Goal: Obtain resource: Download file/media

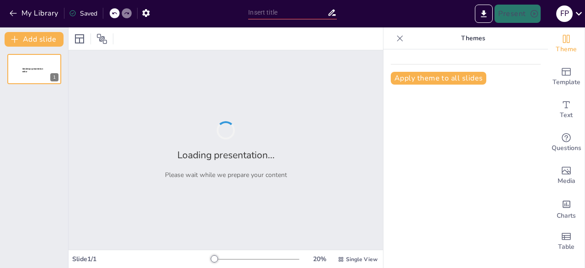
type input "Modelos de Comportamiento de Gases: Relevancia en el Diseño de Sistemas Industr…"
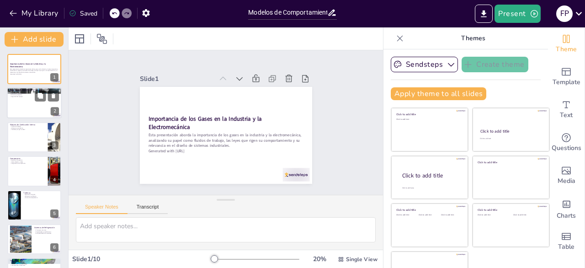
click at [27, 93] on p "Automatización de procesos" at bounding box center [34, 94] width 49 height 2
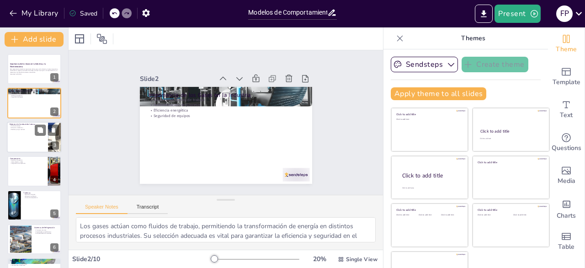
click at [27, 138] on div at bounding box center [34, 137] width 55 height 31
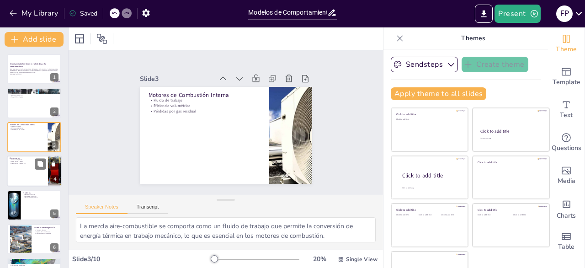
click at [36, 182] on div at bounding box center [34, 170] width 55 height 31
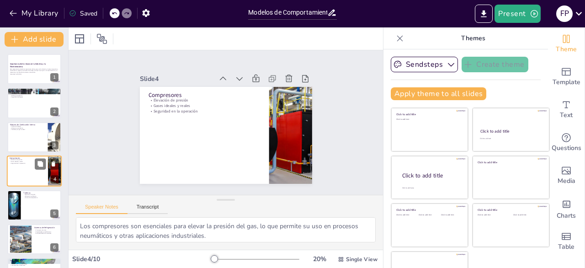
scroll to position [14, 0]
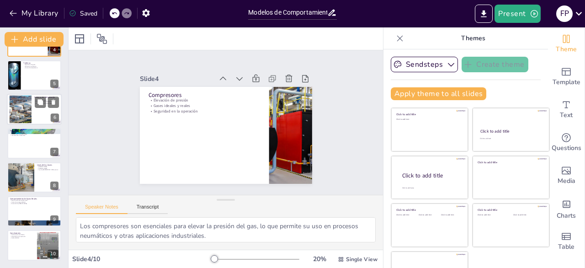
click at [16, 107] on div at bounding box center [21, 110] width 24 height 28
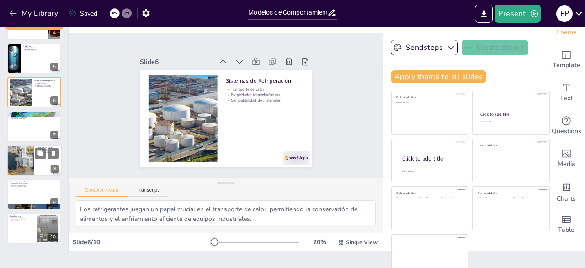
scroll to position [26, 0]
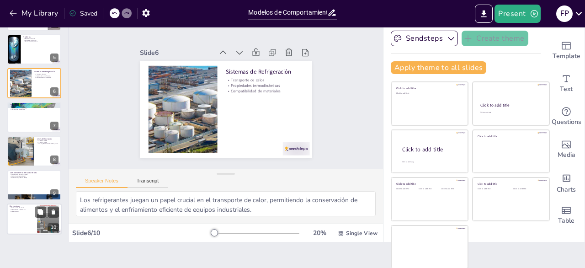
click at [38, 231] on div at bounding box center [47, 219] width 53 height 28
type textarea "La optimización del diseño de sistemas industriales depende del entendimiento p…"
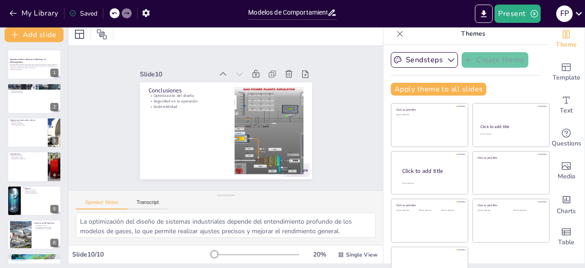
scroll to position [0, 0]
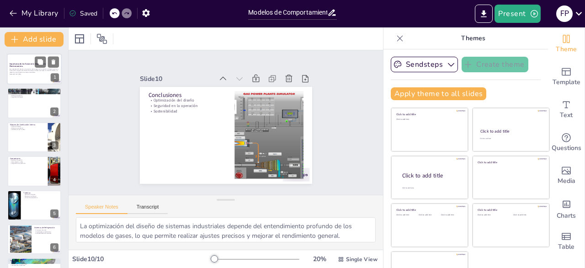
click at [31, 74] on p "Generated with [URL]" at bounding box center [34, 74] width 49 height 2
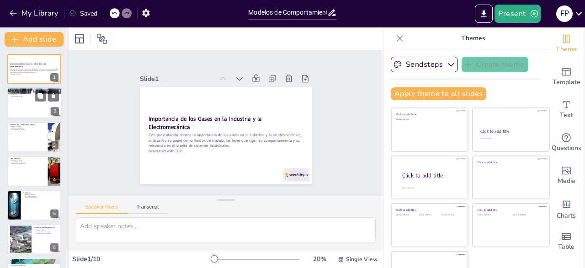
click at [29, 116] on div at bounding box center [34, 103] width 55 height 31
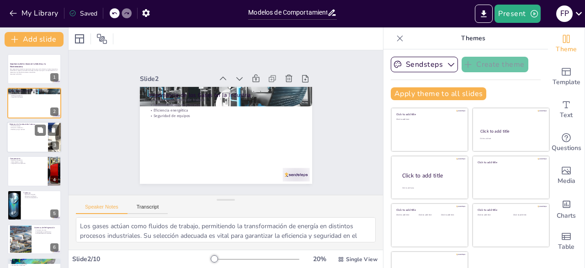
click at [26, 143] on div at bounding box center [34, 137] width 55 height 31
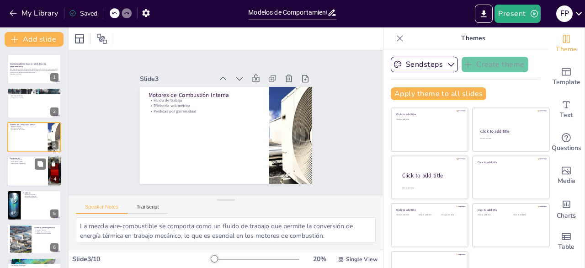
click at [35, 171] on div at bounding box center [34, 170] width 55 height 31
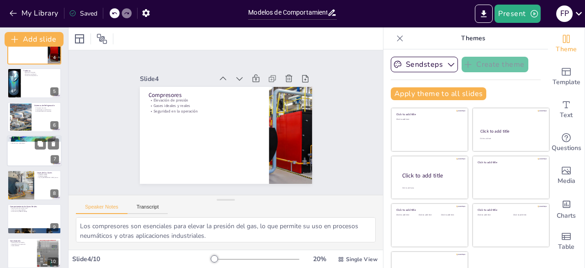
scroll to position [130, 0]
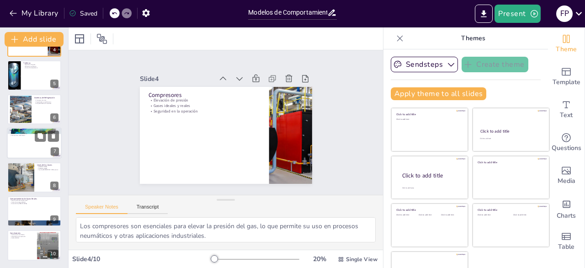
click at [11, 145] on div at bounding box center [34, 143] width 55 height 31
type textarea "La ley de gases ideales es fundamental para describir el comportamiento de los …"
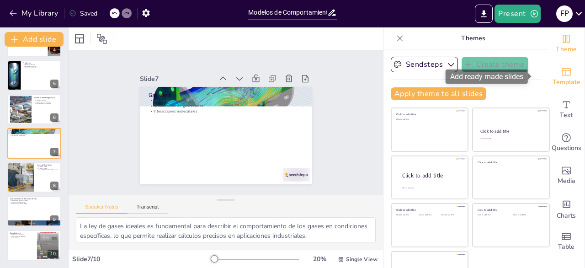
click at [566, 68] on div "Template" at bounding box center [566, 76] width 37 height 33
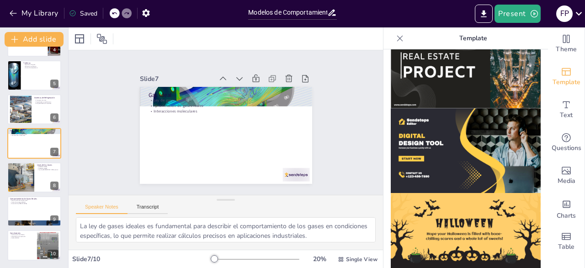
scroll to position [713, 0]
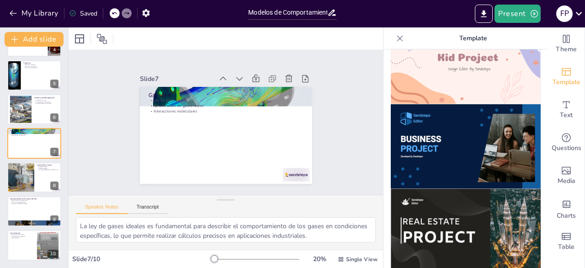
drag, startPoint x: 471, startPoint y: 158, endPoint x: 494, endPoint y: 46, distance: 114.3
click at [449, 189] on img at bounding box center [466, 231] width 150 height 85
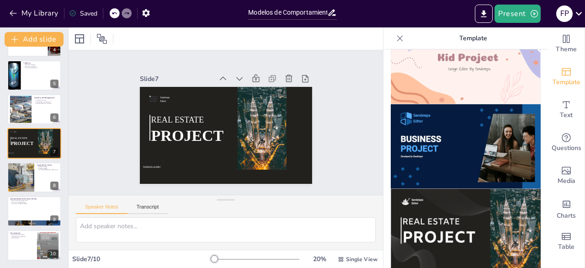
click at [114, 13] on icon at bounding box center [114, 13] width 5 height 2
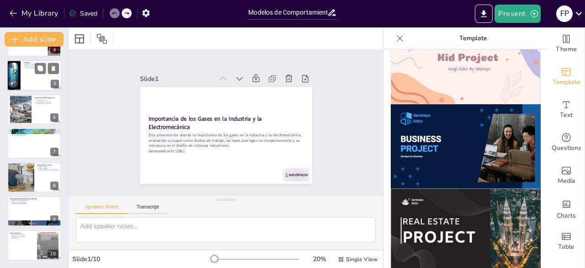
click at [29, 69] on div at bounding box center [34, 75] width 55 height 31
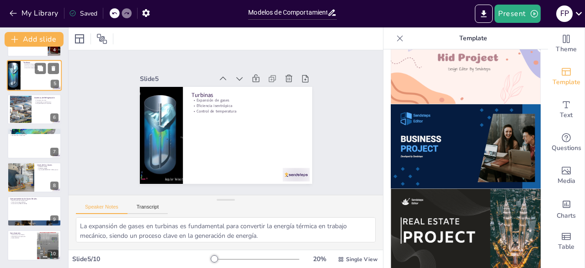
scroll to position [48, 0]
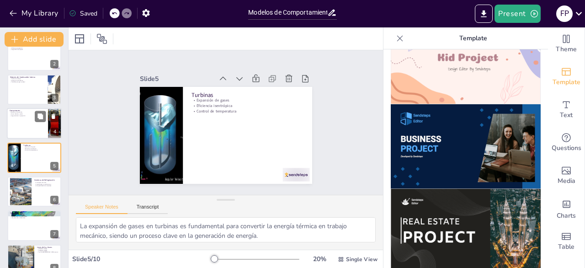
click at [9, 125] on div at bounding box center [34, 123] width 55 height 31
type textarea "Los compresores son esenciales para elevar la presión del gas, lo que permite s…"
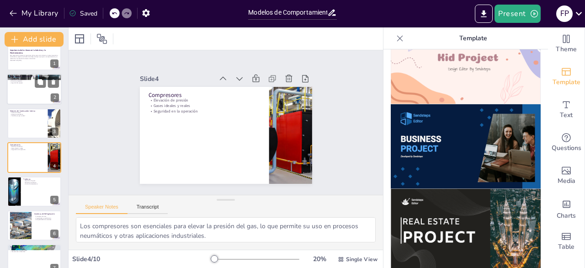
scroll to position [0, 0]
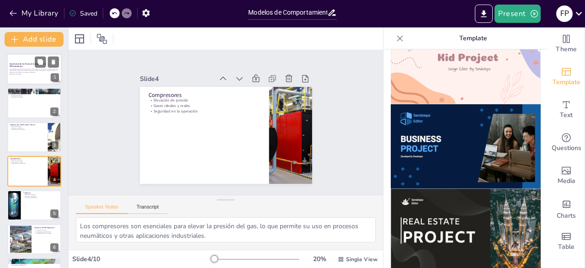
click at [31, 53] on div "Importancia de los Gases en la Industria y la Electromecánica Esta presentación…" at bounding box center [34, 53] width 55 height 0
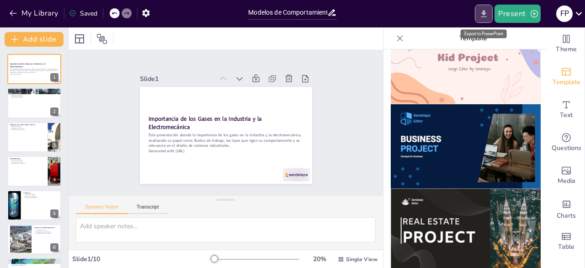
click at [485, 9] on button "Export to PowerPoint" at bounding box center [484, 14] width 18 height 18
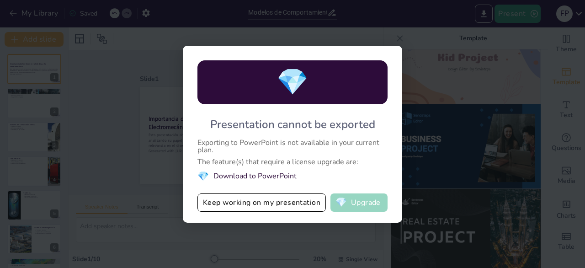
click at [368, 205] on button "💎 Upgrade" at bounding box center [359, 202] width 57 height 18
